Goal: Communication & Community: Share content

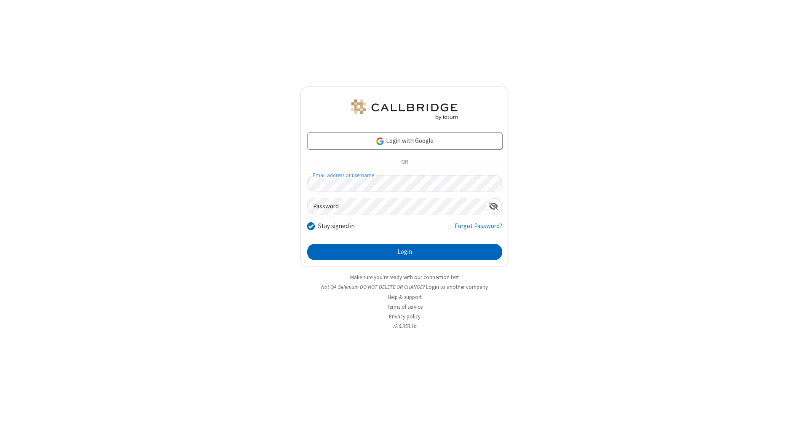
click at [405, 252] on button "Login" at bounding box center [404, 252] width 195 height 17
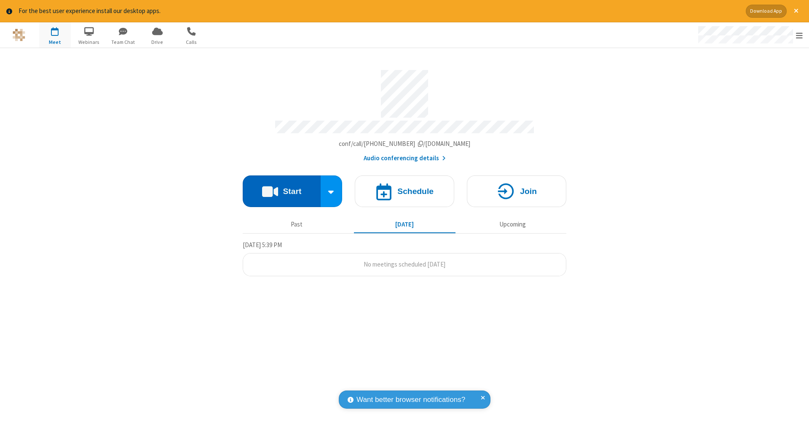
click at [282, 187] on button "Start" at bounding box center [282, 191] width 78 height 32
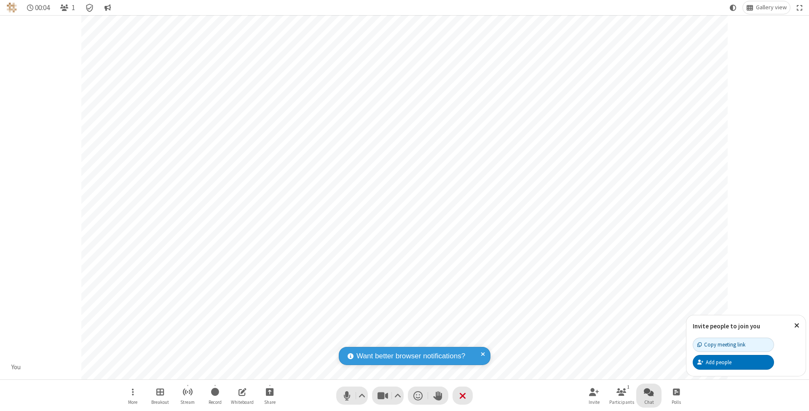
click at [649, 391] on span "Open chat" at bounding box center [649, 391] width 10 height 11
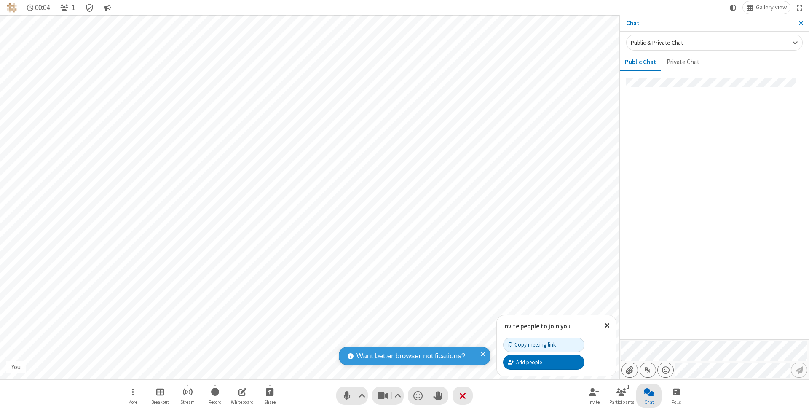
type input "C:\fakepath\doc_test.docx"
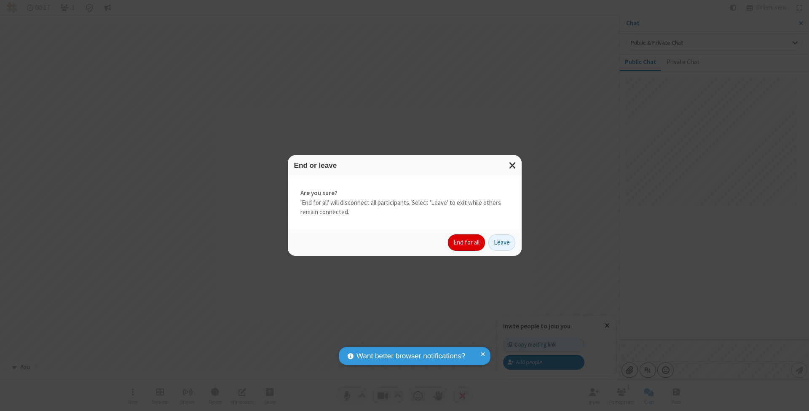
click at [467, 242] on button "End for all" at bounding box center [466, 242] width 37 height 17
